Goal: Information Seeking & Learning: Learn about a topic

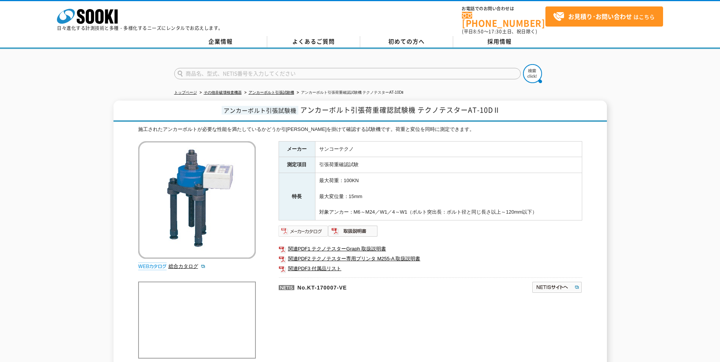
click at [318, 225] on img at bounding box center [304, 231] width 50 height 12
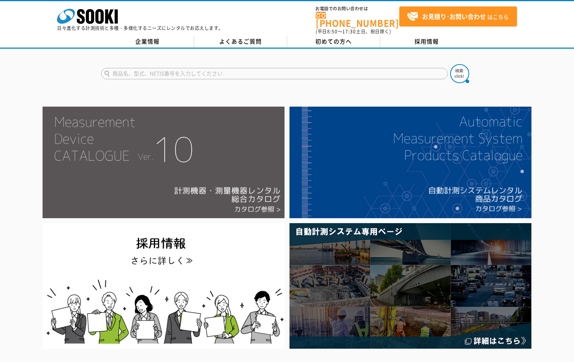
click at [236, 179] on img at bounding box center [164, 163] width 242 height 112
